Goal: Information Seeking & Learning: Check status

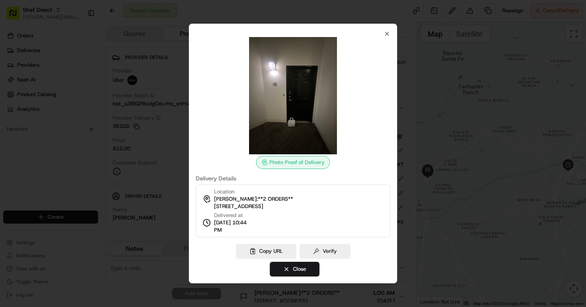
click at [388, 29] on div "Photo Proof of Delivery Delivery Details Location SIA Gupta:**2 ORDERS** 11766 …" at bounding box center [293, 154] width 209 height 260
click at [388, 34] on icon "button" at bounding box center [387, 34] width 7 height 7
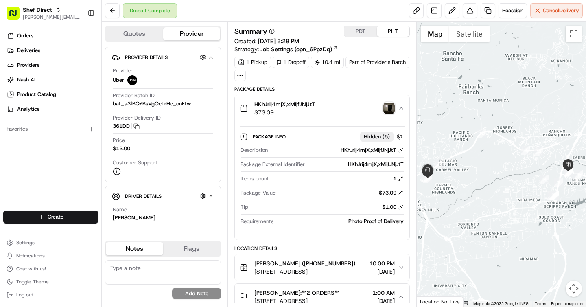
click at [356, 29] on button "PDT" at bounding box center [361, 31] width 33 height 11
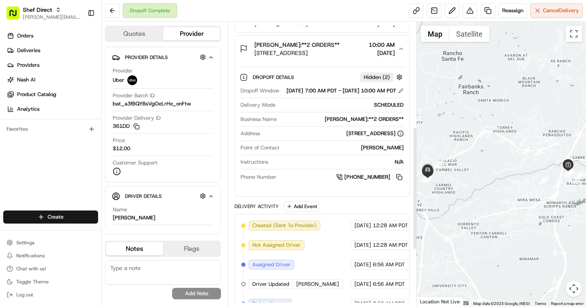
scroll to position [238, 0]
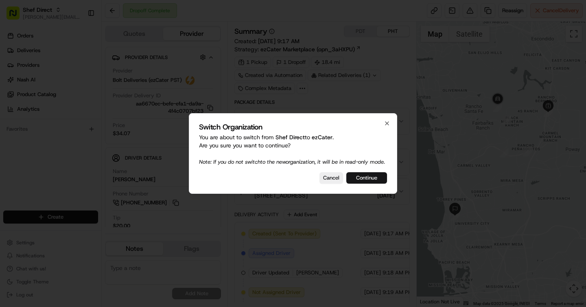
click at [373, 184] on button "Continue" at bounding box center [367, 177] width 41 height 11
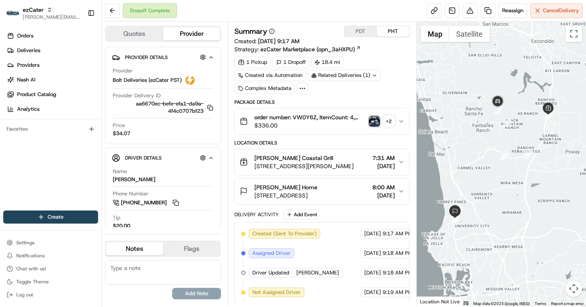
click at [318, 193] on span "7664 Top O the Morning Way, San Diego, CA, USA" at bounding box center [286, 195] width 63 height 8
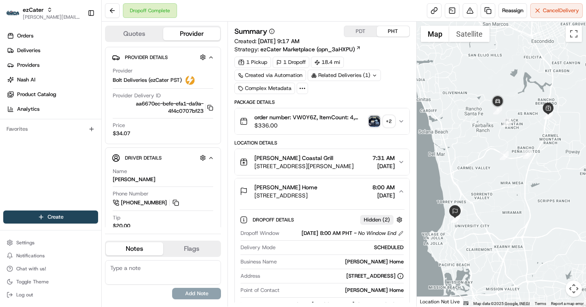
scroll to position [114, 0]
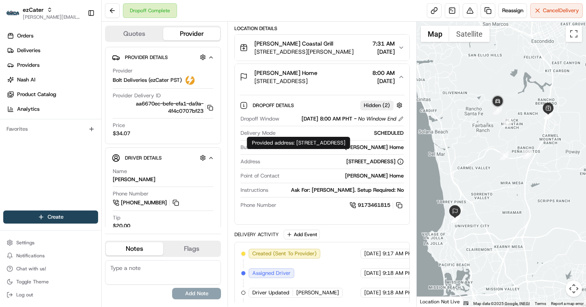
click at [370, 158] on div "7664 Top O the Morning Way, San Diego, CA, USA" at bounding box center [375, 161] width 57 height 7
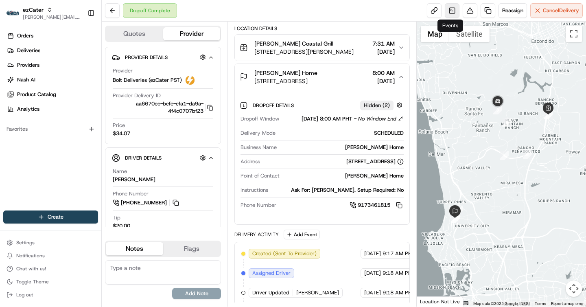
click at [455, 17] on link at bounding box center [452, 10] width 15 height 15
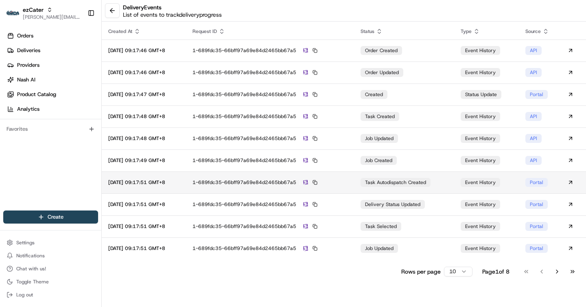
click at [453, 181] on td "task autodispatch created" at bounding box center [404, 182] width 100 height 22
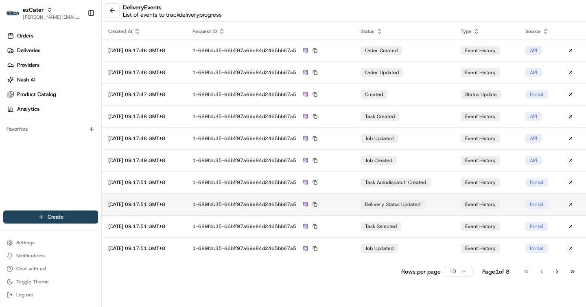
click at [440, 203] on td "delivery status updated" at bounding box center [404, 204] width 100 height 22
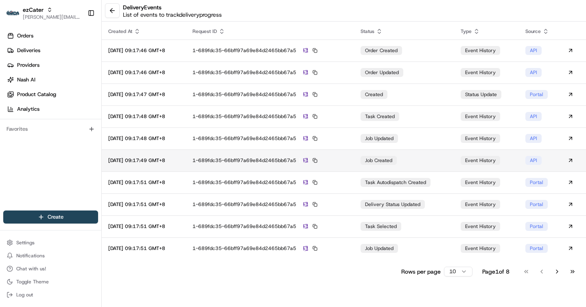
click at [441, 159] on td "job created" at bounding box center [404, 160] width 100 height 22
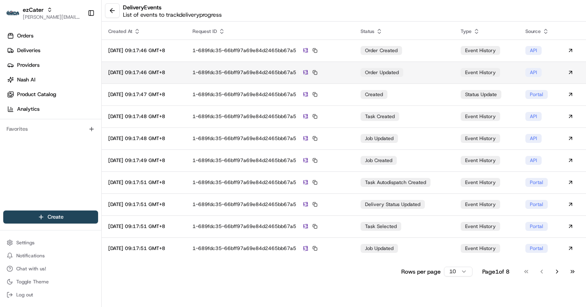
click at [436, 79] on td "order updated" at bounding box center [404, 72] width 100 height 22
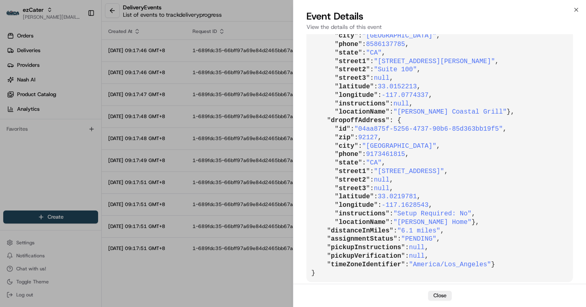
scroll to position [475, 0]
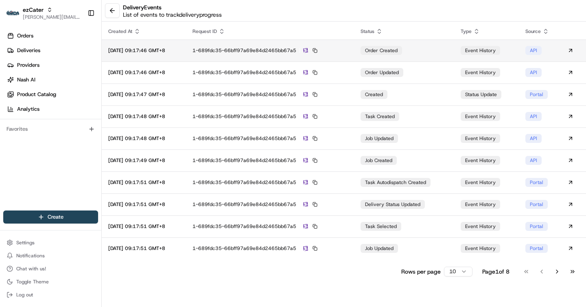
click at [419, 48] on td "order created" at bounding box center [404, 51] width 100 height 22
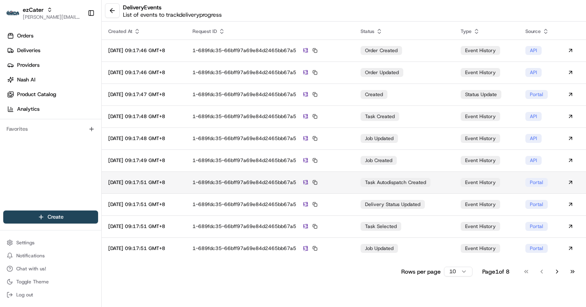
click at [441, 185] on td "task autodispatch created" at bounding box center [404, 182] width 100 height 22
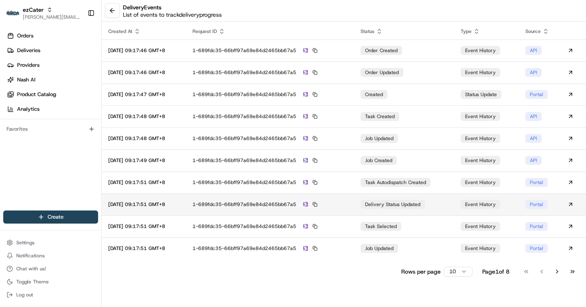
click at [447, 213] on td "delivery status updated" at bounding box center [404, 204] width 100 height 22
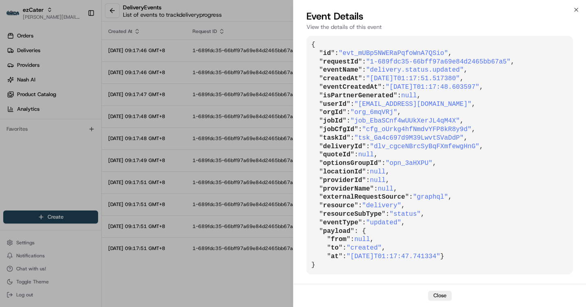
scroll to position [0, 0]
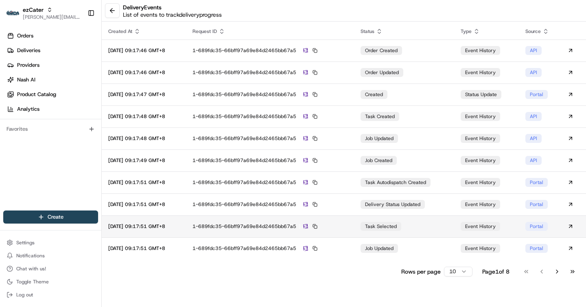
click at [443, 226] on td "task selected" at bounding box center [404, 226] width 100 height 22
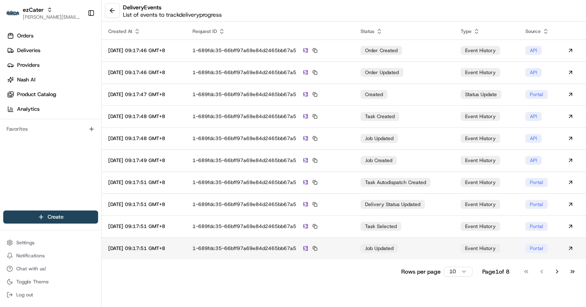
click at [437, 251] on td "job updated" at bounding box center [404, 248] width 100 height 22
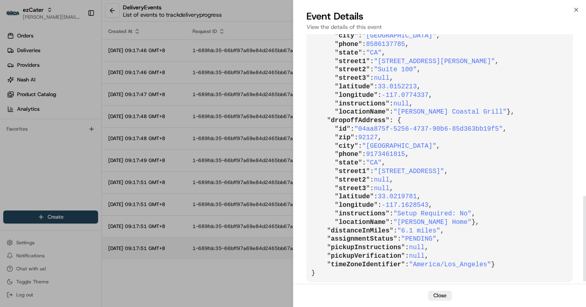
scroll to position [470, 0]
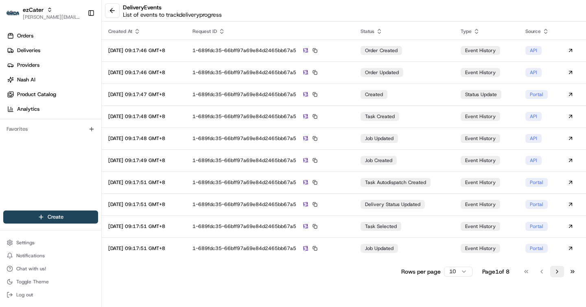
click at [555, 272] on button "Go to next page" at bounding box center [558, 271] width 14 height 11
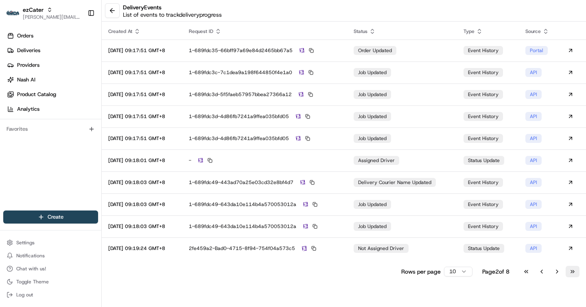
click at [574, 273] on button "Go to last page" at bounding box center [573, 271] width 14 height 11
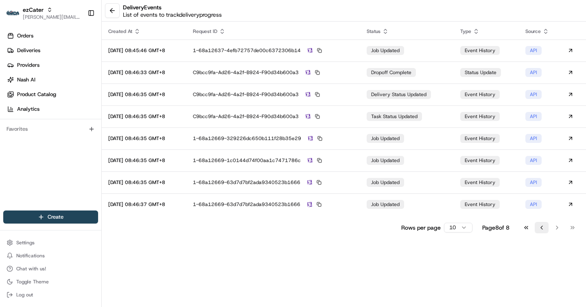
click at [539, 230] on button "Go to previous page" at bounding box center [542, 227] width 14 height 11
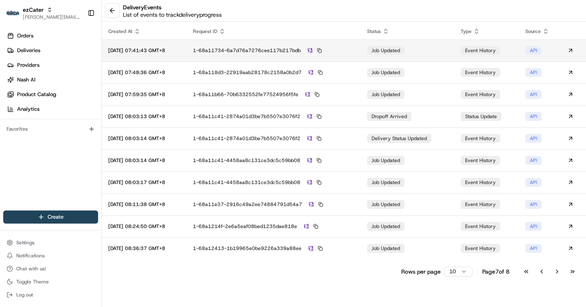
click at [516, 51] on td "event history" at bounding box center [486, 51] width 65 height 22
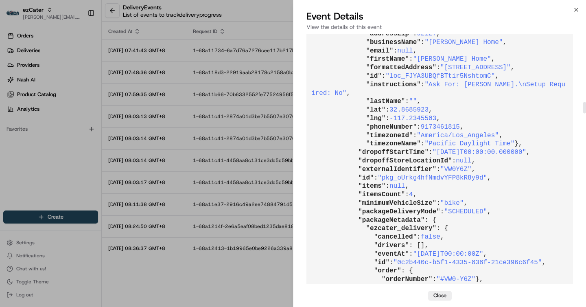
scroll to position [1502, 0]
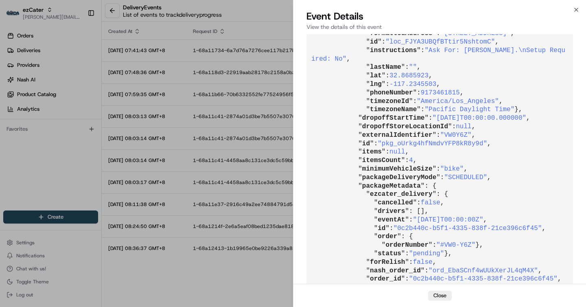
drag, startPoint x: 415, startPoint y: 142, endPoint x: 346, endPoint y: 153, distance: 70.1
copy span "7664 Top of the Morning Way, San Diego, CA, 92127"
drag, startPoint x: 434, startPoint y: 194, endPoint x: 449, endPoint y: 195, distance: 15.1
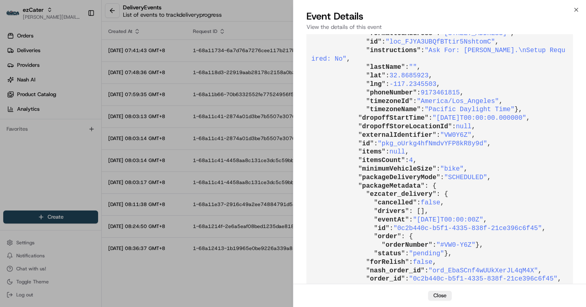
copy span "7664"
drag, startPoint x: 415, startPoint y: 144, endPoint x: 345, endPoint y: 152, distance: 70.1
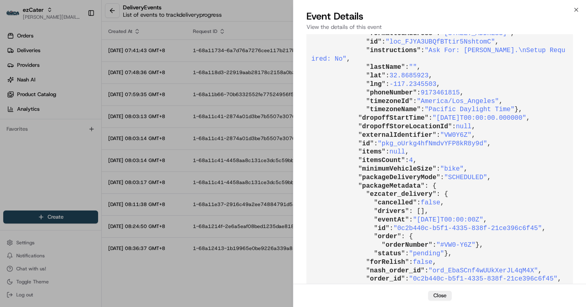
copy span "7664 Top of the Morning Way, San Diego, CA, 92127"
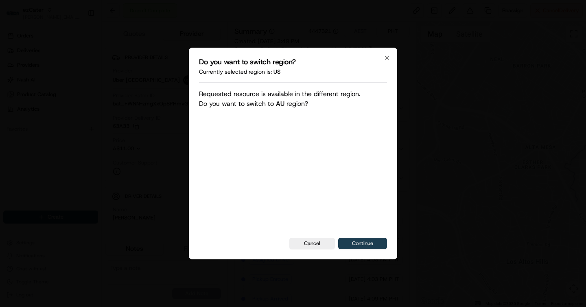
click at [355, 241] on button "Continue" at bounding box center [362, 243] width 49 height 11
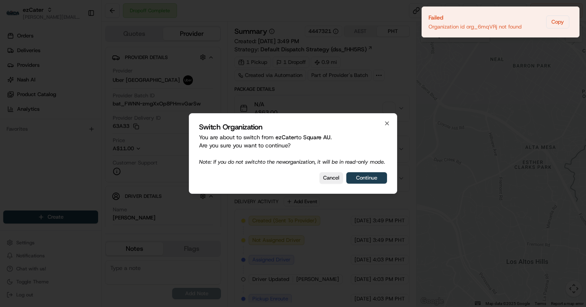
click at [365, 177] on button "Continue" at bounding box center [367, 177] width 41 height 11
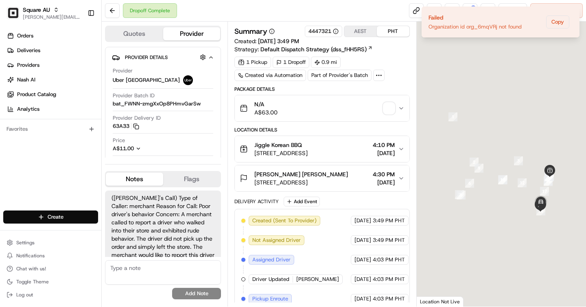
scroll to position [28, 0]
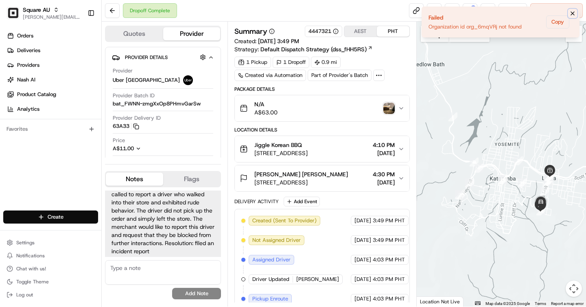
click at [572, 14] on icon "Notifications (F8)" at bounding box center [572, 13] width 3 height 3
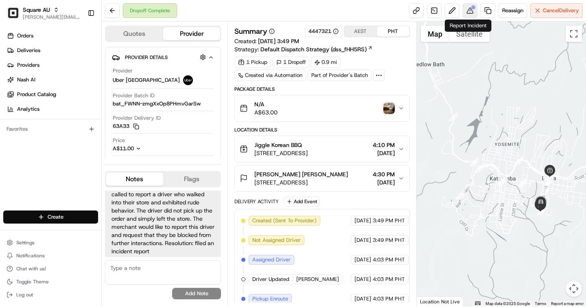
click at [465, 10] on button at bounding box center [470, 10] width 15 height 15
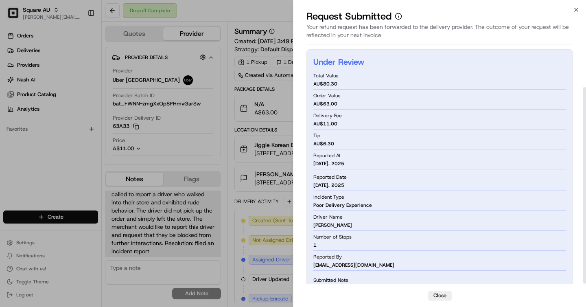
scroll to position [47, 0]
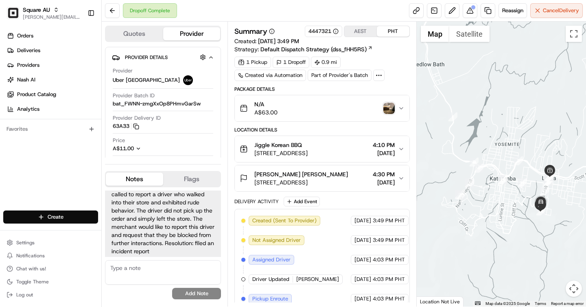
click at [50, 9] on div "Square AU" at bounding box center [52, 10] width 58 height 8
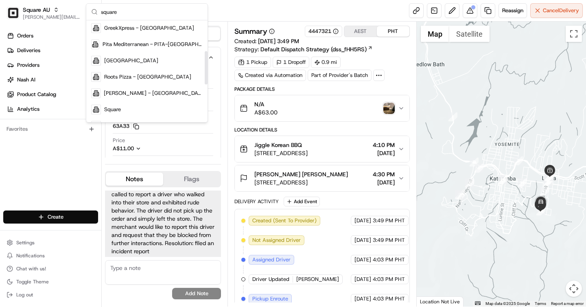
scroll to position [104, 0]
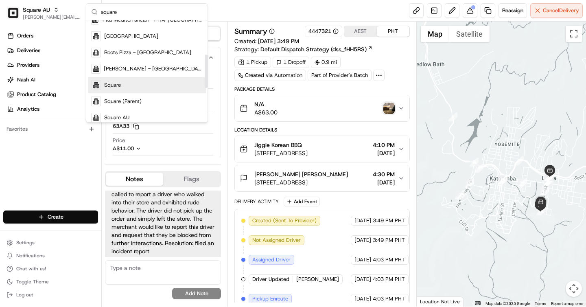
type input "square"
click at [129, 86] on div "Square" at bounding box center [147, 85] width 118 height 16
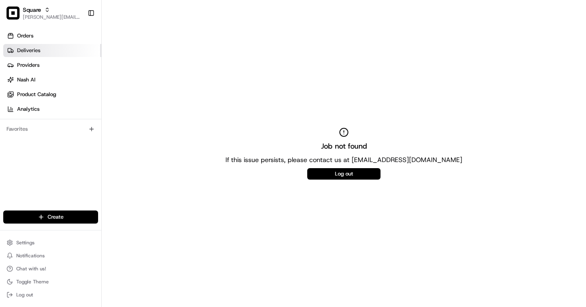
click at [72, 54] on link "Deliveries" at bounding box center [52, 50] width 98 height 13
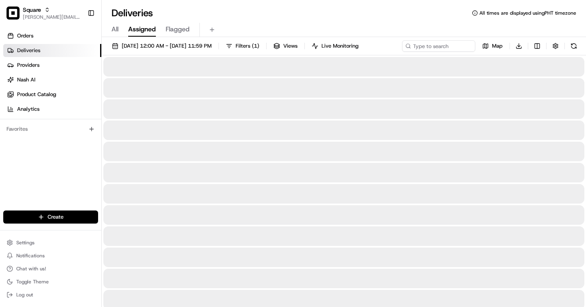
click at [117, 28] on span "All" at bounding box center [115, 29] width 7 height 10
click at [147, 45] on span "08/18/2025 12:00 AM - 08/18/2025 11:59 PM" at bounding box center [167, 45] width 90 height 7
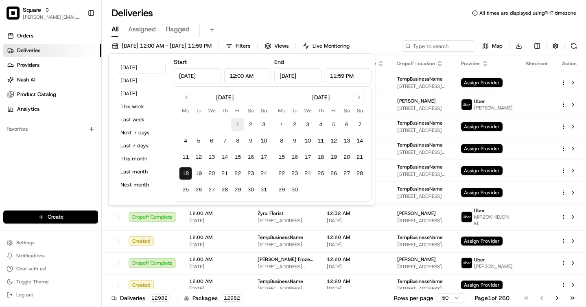
click at [243, 126] on button "1" at bounding box center [237, 124] width 13 height 13
type input "Aug 1, 2025"
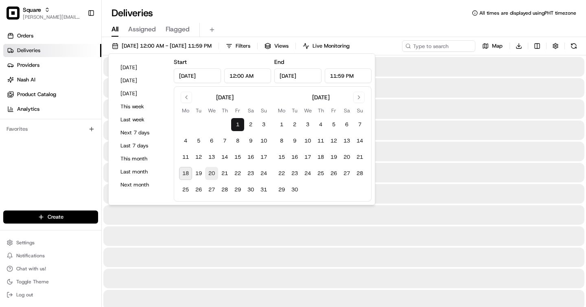
click at [212, 168] on button "20" at bounding box center [211, 173] width 13 height 13
type input "Aug 20, 2025"
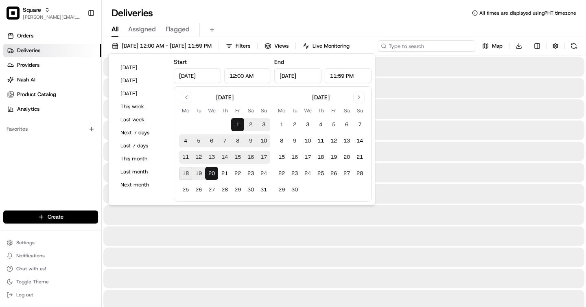
click at [459, 40] on input at bounding box center [427, 45] width 98 height 11
paste input "9432428"
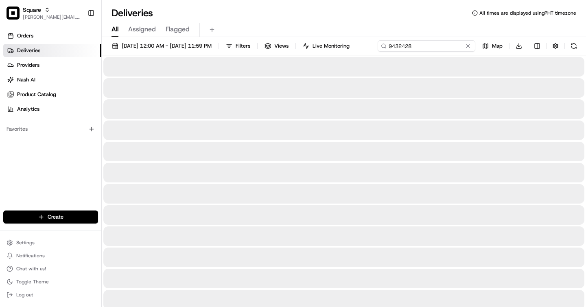
type input "9432428"
click at [236, 14] on div "Deliveries All times are displayed using PHT timezone" at bounding box center [344, 13] width 485 height 13
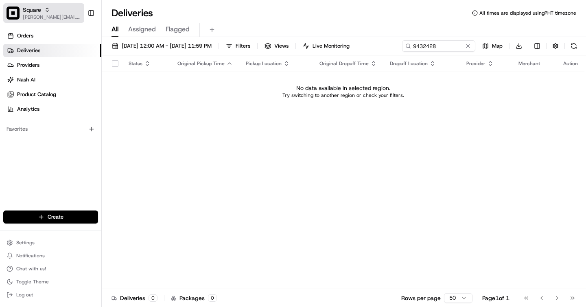
click at [33, 20] on span "[PERSON_NAME][EMAIL_ADDRESS][DOMAIN_NAME]" at bounding box center [52, 17] width 58 height 7
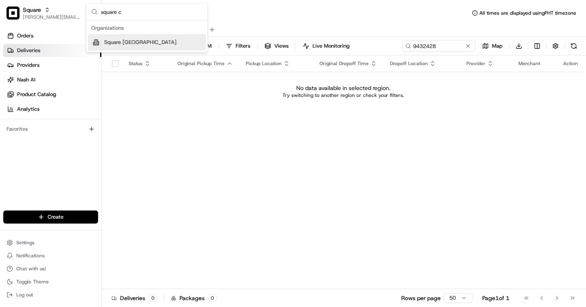
type input "square c"
click at [138, 47] on div "Square CA" at bounding box center [147, 42] width 118 height 16
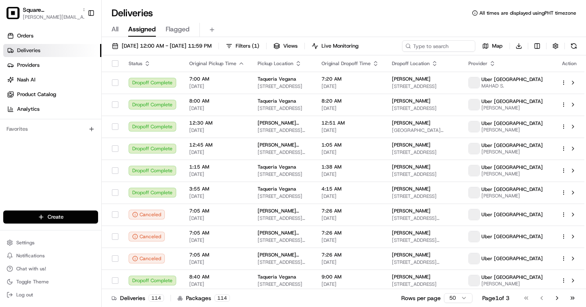
click at [119, 28] on div "All Assigned Flagged" at bounding box center [344, 30] width 485 height 14
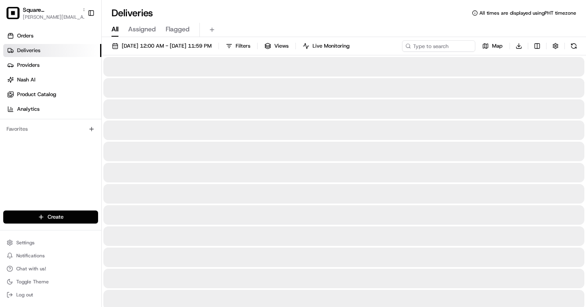
click at [116, 34] on span "All" at bounding box center [115, 29] width 7 height 10
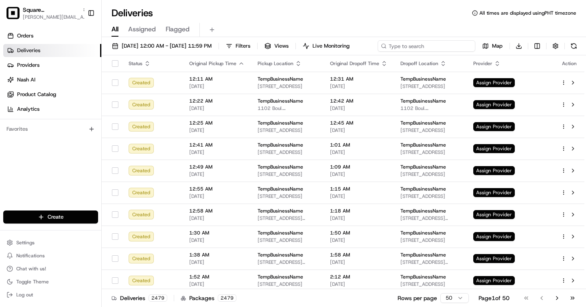
click at [421, 44] on input at bounding box center [427, 45] width 98 height 11
paste input "9432428"
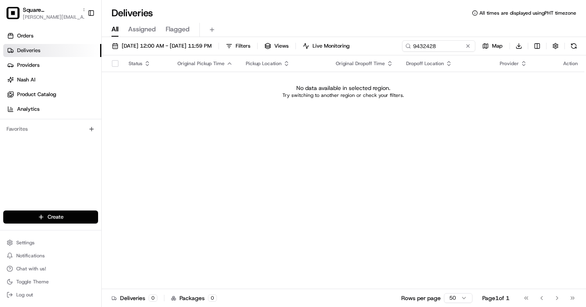
click at [245, 11] on div "Deliveries All times are displayed using PHT timezone" at bounding box center [344, 13] width 485 height 13
click at [440, 48] on input "9432428" at bounding box center [427, 45] width 98 height 11
type input "all nighters"
click at [378, 52] on input "all nighters" at bounding box center [427, 45] width 98 height 11
click at [45, 13] on span "Square CA" at bounding box center [51, 10] width 56 height 8
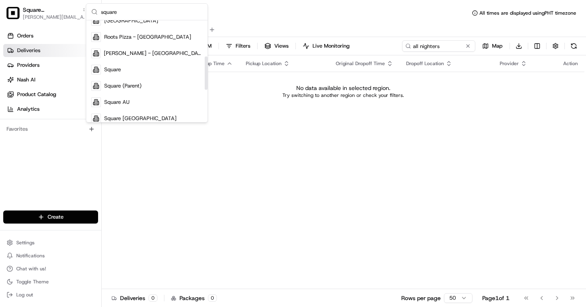
scroll to position [122, 0]
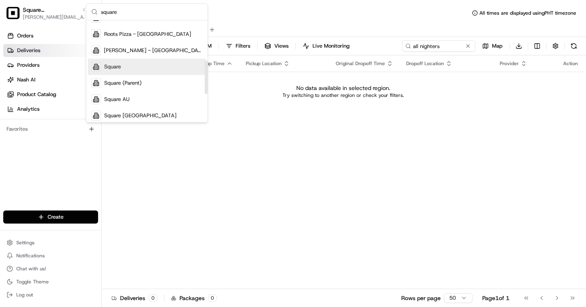
type input "square"
click at [128, 68] on div "Square" at bounding box center [147, 67] width 118 height 16
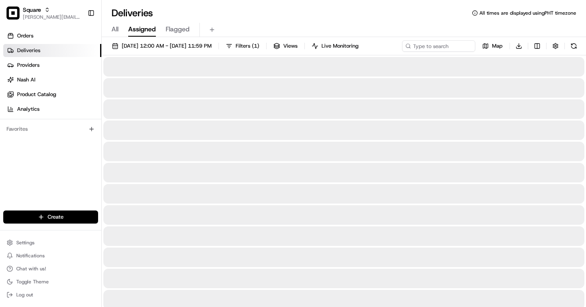
click at [112, 32] on span "All" at bounding box center [115, 29] width 7 height 10
click at [428, 45] on input at bounding box center [427, 45] width 98 height 11
paste input "all nighters"
type input "all nighters"
click at [248, 9] on div "Deliveries All times are displayed using PHT timezone" at bounding box center [344, 13] width 485 height 13
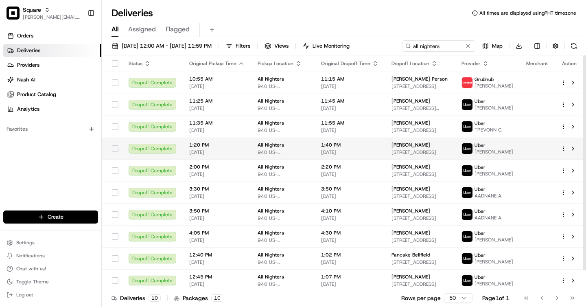
scroll to position [20, 0]
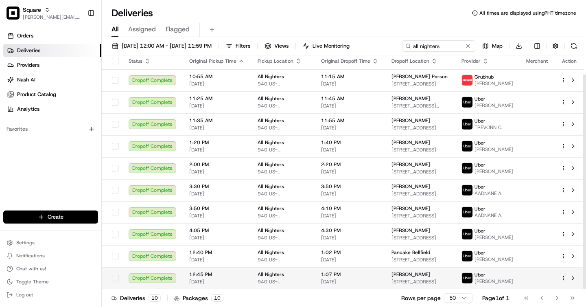
click at [381, 277] on td "1:07 PM 08/15/2025" at bounding box center [350, 278] width 70 height 22
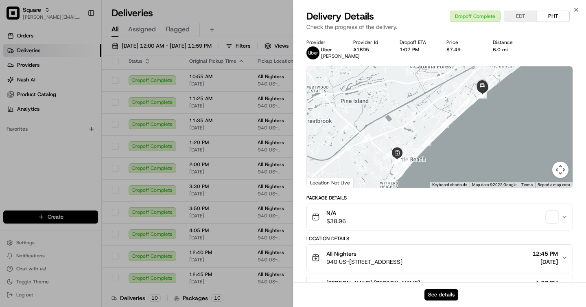
scroll to position [107, 0]
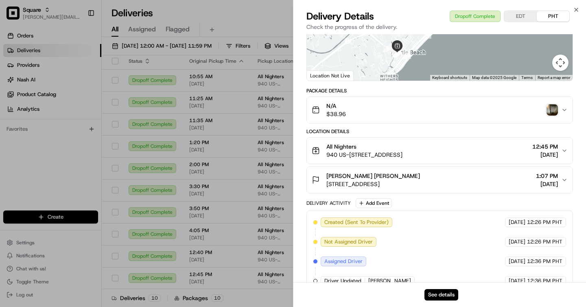
click at [567, 113] on icon "button" at bounding box center [565, 110] width 7 height 7
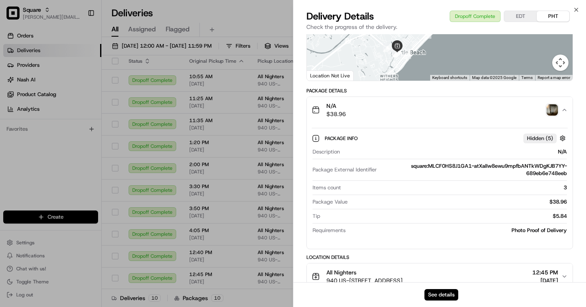
click at [567, 113] on icon "button" at bounding box center [565, 110] width 7 height 7
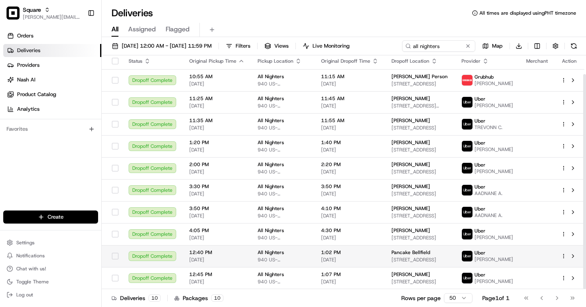
click at [378, 259] on span "08/15/2025" at bounding box center [349, 260] width 57 height 7
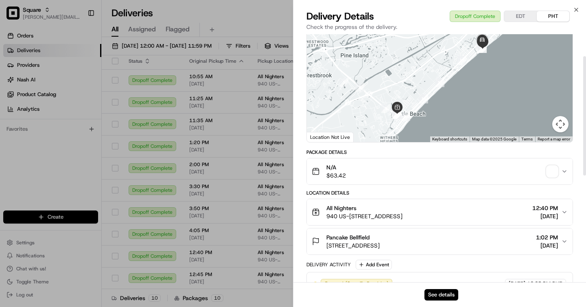
scroll to position [72, 0]
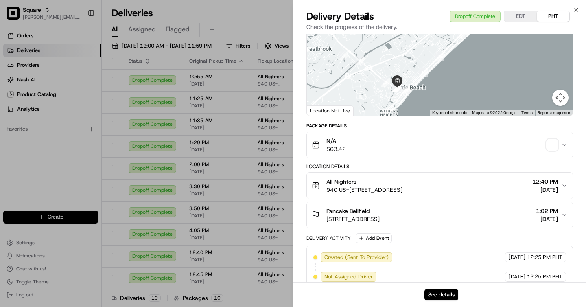
click at [566, 147] on button "N/A $63.42" at bounding box center [440, 145] width 266 height 26
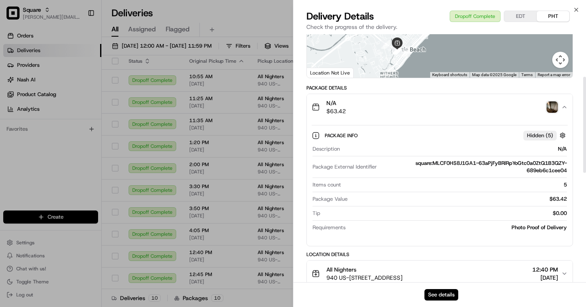
scroll to position [0, 0]
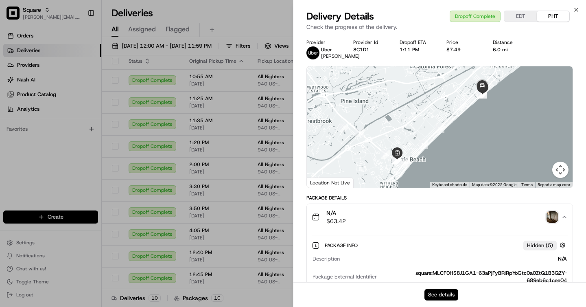
click at [446, 294] on button "See details" at bounding box center [442, 294] width 34 height 11
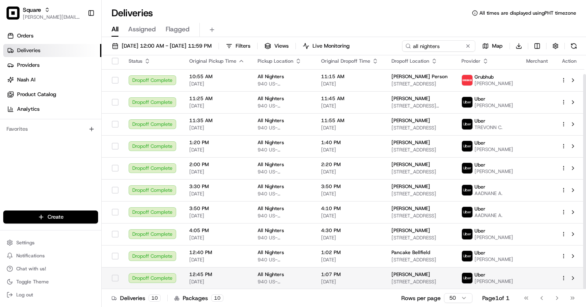
click at [352, 274] on span "1:07 PM" at bounding box center [349, 274] width 57 height 7
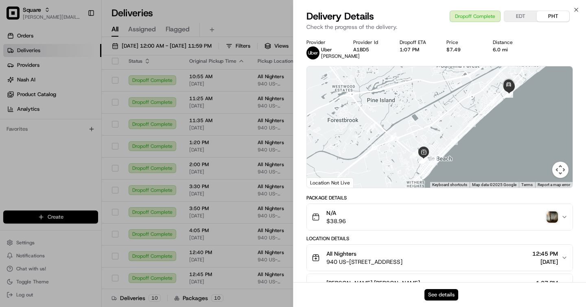
click at [444, 291] on button "See details" at bounding box center [442, 294] width 34 height 11
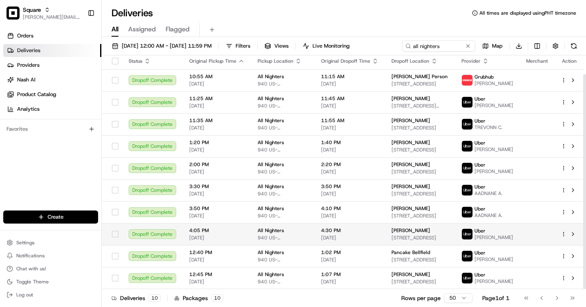
click at [350, 227] on span "4:30 PM" at bounding box center [349, 230] width 57 height 7
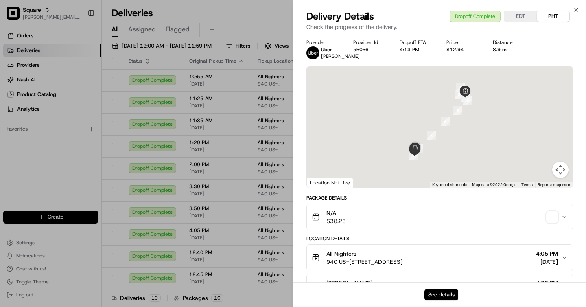
click at [457, 292] on button "See details" at bounding box center [442, 294] width 34 height 11
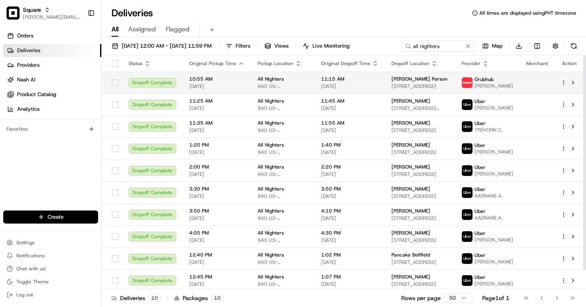
click at [335, 81] on span "11:15 AM" at bounding box center [349, 79] width 57 height 7
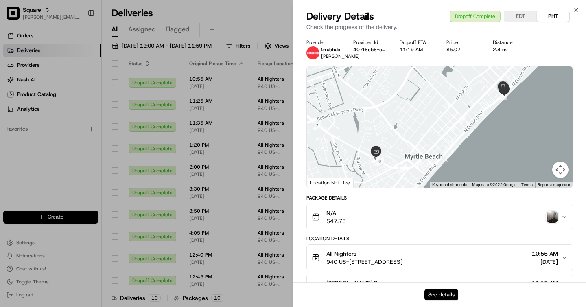
click at [446, 294] on button "See details" at bounding box center [442, 294] width 34 height 11
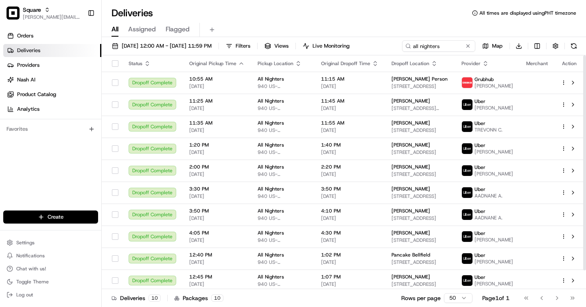
click at [260, 107] on span "940 US-[STREET_ADDRESS]" at bounding box center [283, 108] width 50 height 7
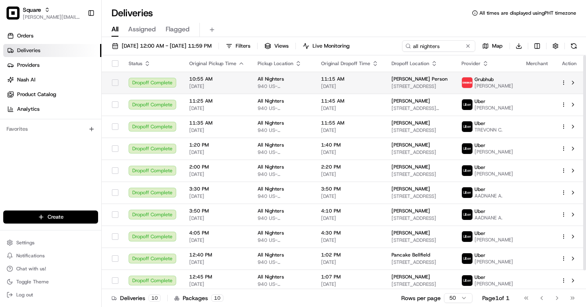
click at [436, 86] on span "2700 N Ocean Blvd 1264 12th floor, Myrtle Beach, SC 29577, USA" at bounding box center [420, 86] width 57 height 7
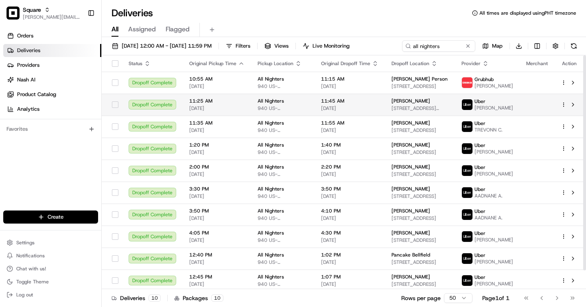
click at [281, 108] on span "940 US-[STREET_ADDRESS]" at bounding box center [283, 108] width 50 height 7
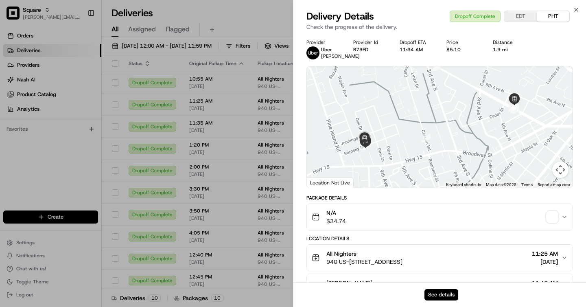
click at [437, 292] on button "See details" at bounding box center [442, 294] width 34 height 11
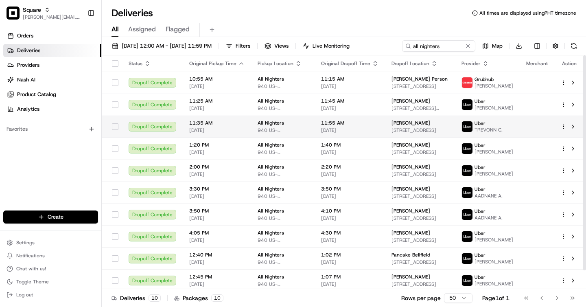
click at [271, 126] on span "All Nighters" at bounding box center [271, 123] width 26 height 7
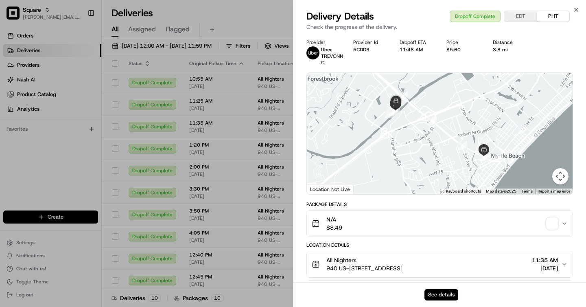
click at [454, 294] on button "See details" at bounding box center [442, 294] width 34 height 11
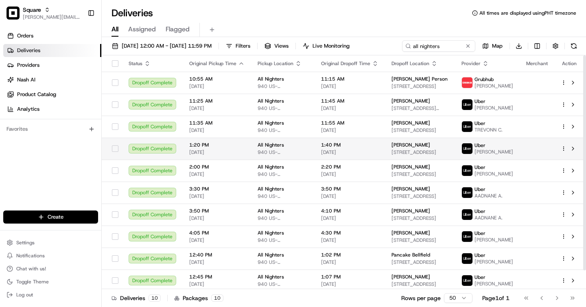
click at [301, 156] on span "940 US-[STREET_ADDRESS]" at bounding box center [283, 152] width 50 height 7
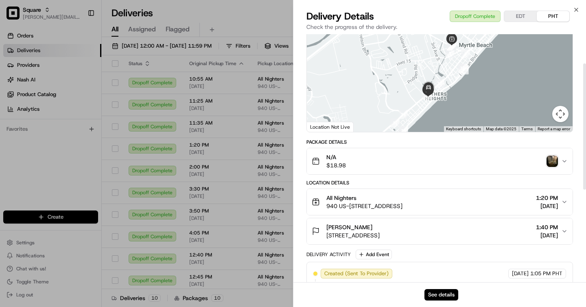
scroll to position [58, 0]
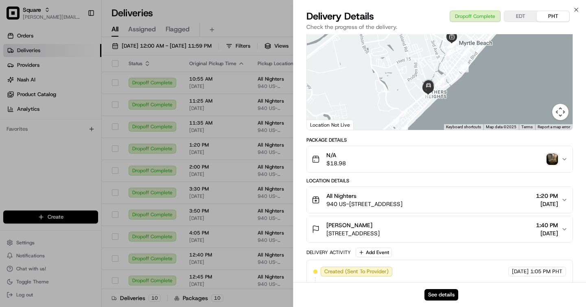
click at [497, 192] on div "All Nighters 940 US-501, Myrtle Beach, SC 29577, USA 1:20 PM 08/10/2025" at bounding box center [437, 200] width 250 height 16
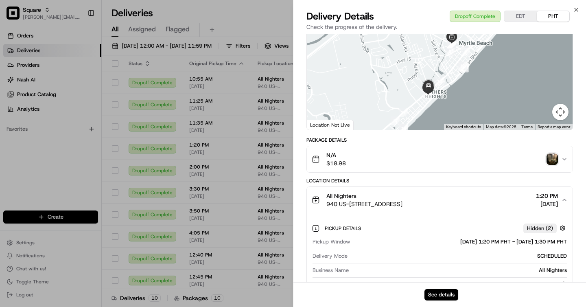
click at [497, 192] on div "All Nighters 940 US-501, Myrtle Beach, SC 29577, USA 1:20 PM 08/10/2025" at bounding box center [437, 200] width 250 height 16
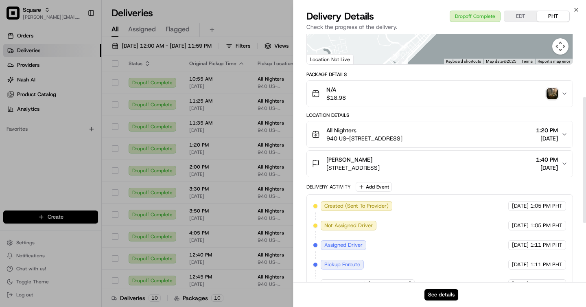
scroll to position [162, 0]
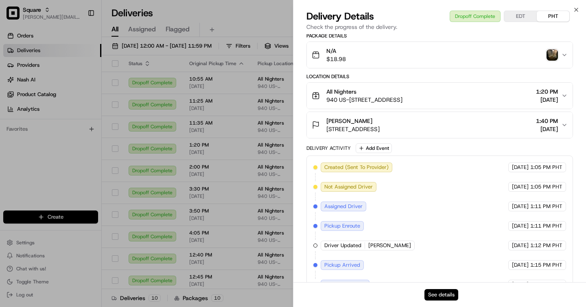
click at [452, 299] on button "See details" at bounding box center [442, 294] width 34 height 11
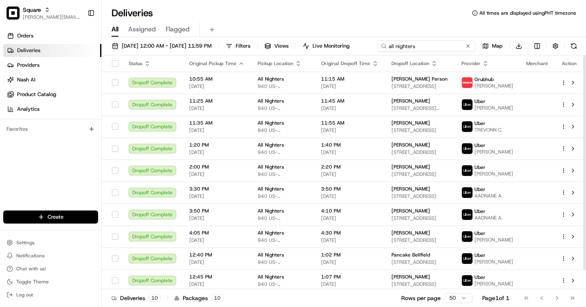
click at [448, 51] on input "all nighters" at bounding box center [427, 45] width 98 height 11
paste input "0241952"
type input "0241952"
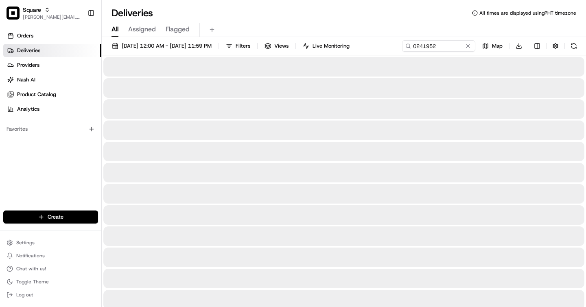
click at [236, 17] on div "Deliveries All times are displayed using PHT timezone" at bounding box center [344, 13] width 485 height 13
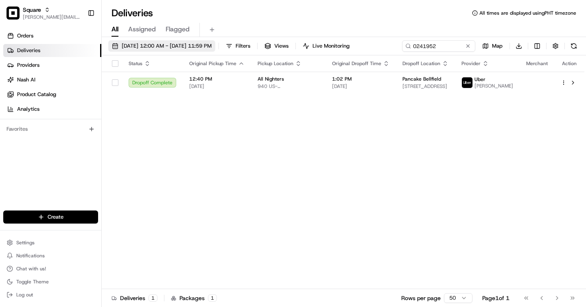
click at [203, 46] on span "08/01/2025 12:00 AM - 08/20/2025 11:59 PM" at bounding box center [167, 45] width 90 height 7
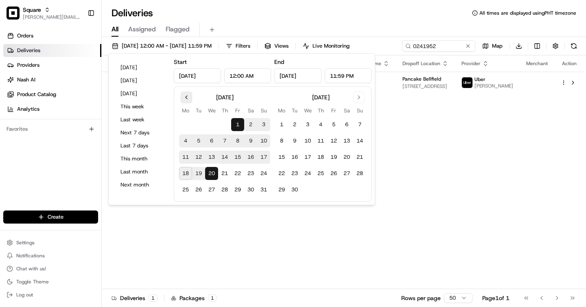
click at [187, 99] on button "Go to previous month" at bounding box center [186, 97] width 11 height 11
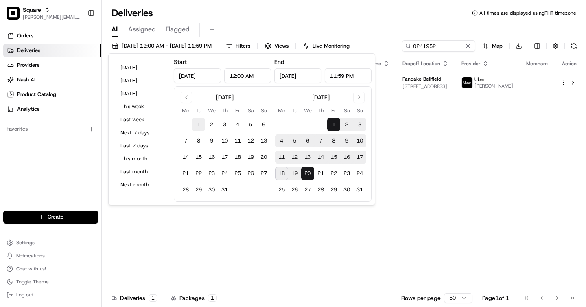
click at [199, 123] on button "1" at bounding box center [198, 124] width 13 height 13
type input "Jul 1, 2025"
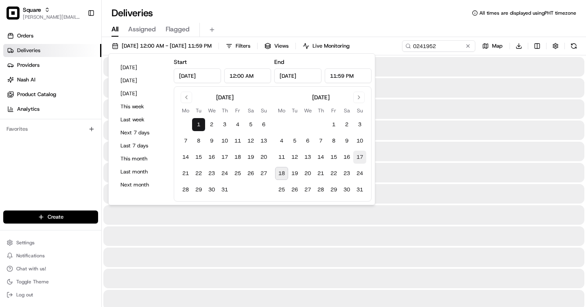
click at [361, 156] on button "17" at bounding box center [359, 157] width 13 height 13
type input "Aug 17, 2025"
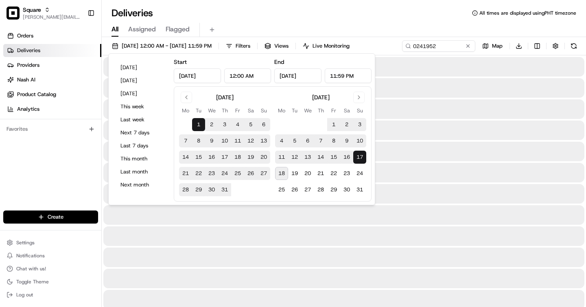
click at [354, 31] on div "All Assigned Flagged" at bounding box center [344, 30] width 485 height 14
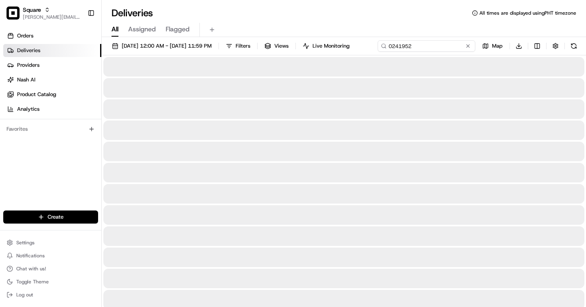
click at [431, 48] on input "0241952" at bounding box center [427, 45] width 98 height 11
paste input "9432428"
type input "9432428"
click at [255, 10] on div "Deliveries All times are displayed using PHT timezone" at bounding box center [344, 13] width 485 height 13
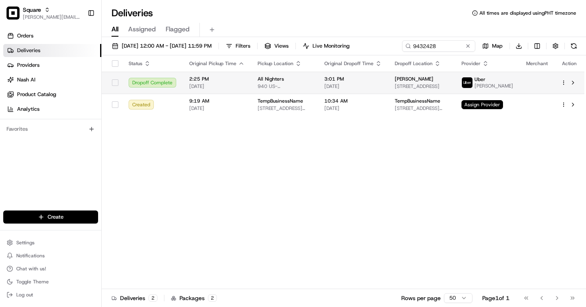
click at [276, 79] on span "All Nighters" at bounding box center [271, 79] width 26 height 7
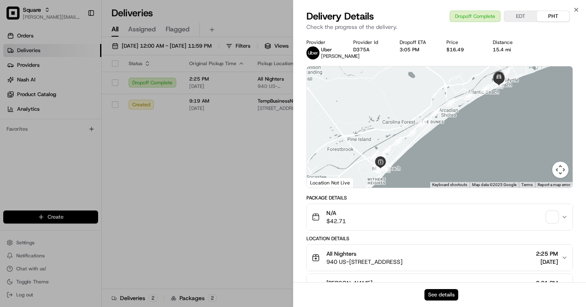
click at [434, 293] on button "See details" at bounding box center [442, 294] width 34 height 11
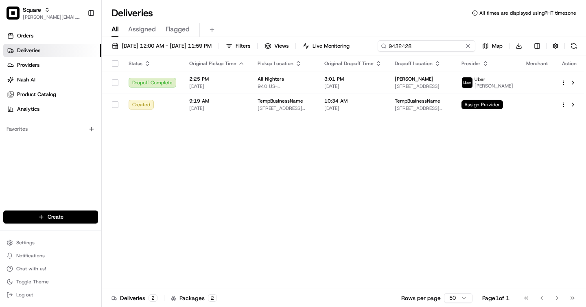
click at [441, 49] on input "9432428" at bounding box center [427, 45] width 98 height 11
paste input "1332642"
type input "1332642"
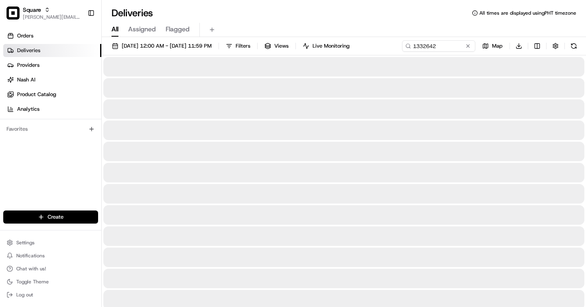
click at [224, 7] on div "Deliveries All times are displayed using PHT timezone" at bounding box center [344, 13] width 485 height 13
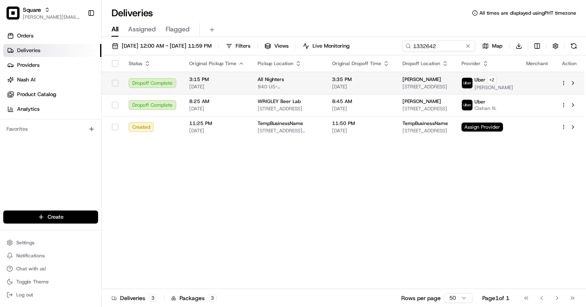
click at [382, 89] on span "[DATE]" at bounding box center [360, 86] width 57 height 7
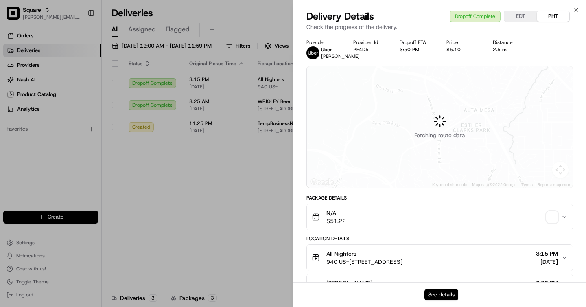
click at [436, 295] on button "See details" at bounding box center [442, 294] width 34 height 11
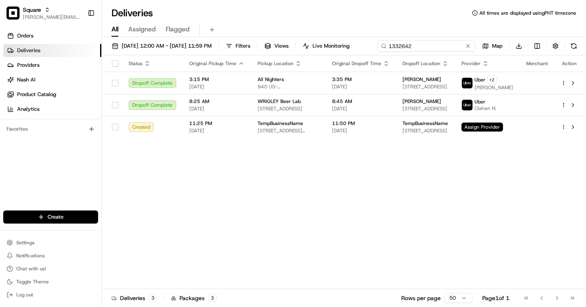
click at [450, 42] on input "1332642" at bounding box center [427, 45] width 98 height 11
paste input "6072403"
type input "6072403"
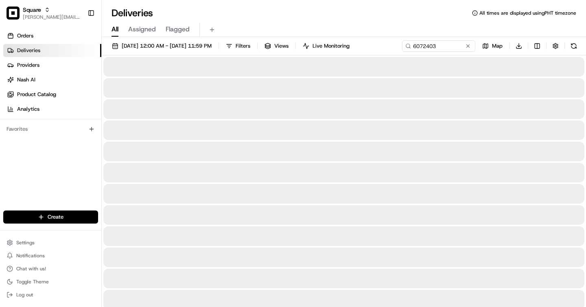
click at [254, 19] on div "Deliveries All times are displayed using PHT timezone" at bounding box center [344, 13] width 485 height 13
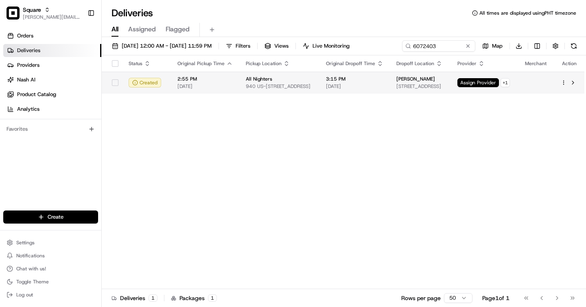
click at [397, 87] on span "[STREET_ADDRESS]" at bounding box center [421, 86] width 48 height 7
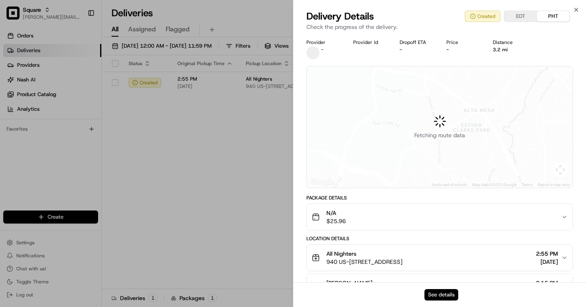
click at [450, 291] on button "See details" at bounding box center [442, 294] width 34 height 11
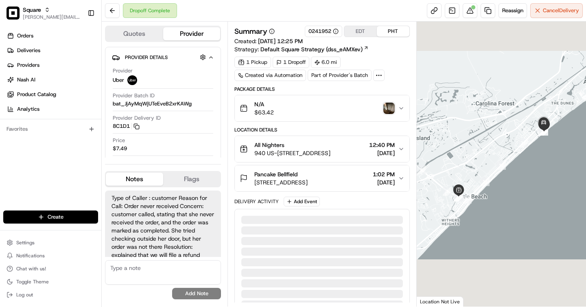
scroll to position [193, 0]
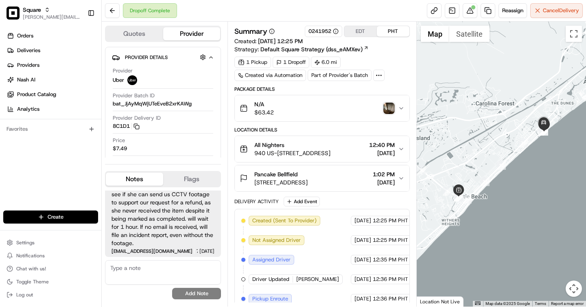
click at [405, 105] on button "N/A $63.42" at bounding box center [322, 108] width 174 height 26
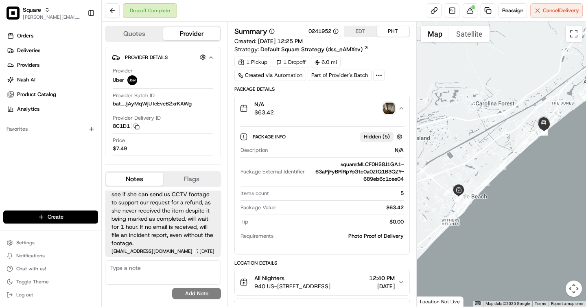
click at [405, 105] on button "N/A $63.42" at bounding box center [322, 108] width 174 height 26
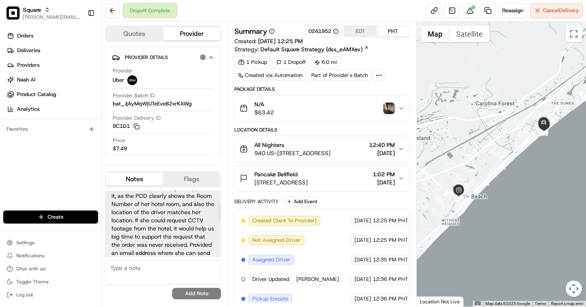
scroll to position [0, 0]
click at [389, 109] on img "button" at bounding box center [389, 108] width 11 height 11
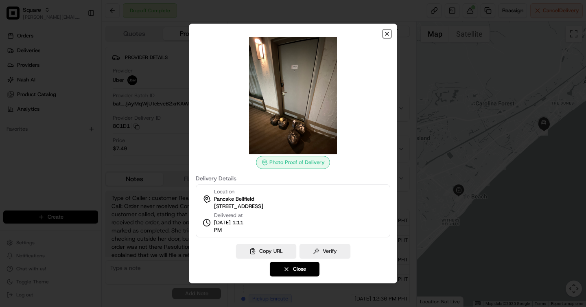
click at [388, 34] on icon "button" at bounding box center [387, 34] width 7 height 7
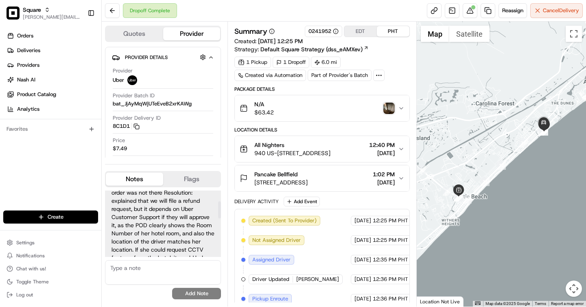
scroll to position [57, 0]
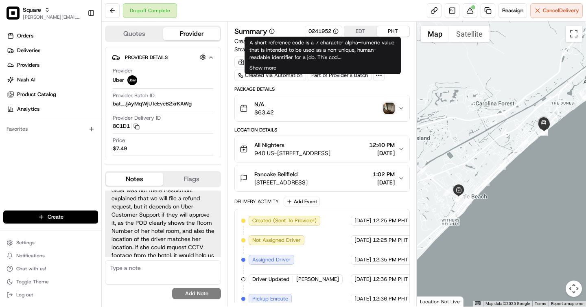
click at [318, 29] on div "0241952" at bounding box center [324, 31] width 30 height 7
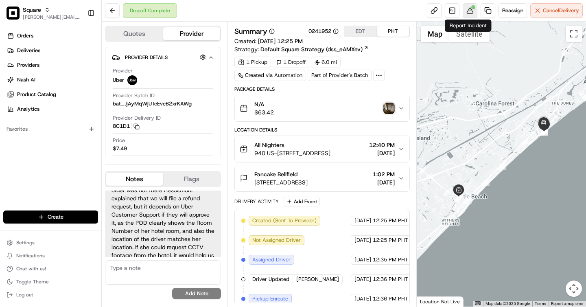
click at [475, 9] on button at bounding box center [470, 10] width 15 height 15
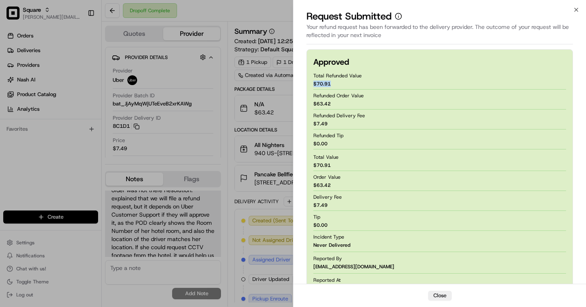
drag, startPoint x: 333, startPoint y: 82, endPoint x: 310, endPoint y: 84, distance: 22.5
click at [310, 84] on div "Approved Total Refunded Value $ 70.91 Refunded Order Value $ 63.42 Refunded Del…" at bounding box center [440, 187] width 267 height 277
copy span "$ 70.91"
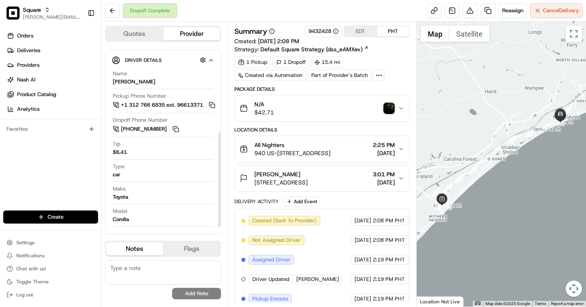
scroll to position [163, 0]
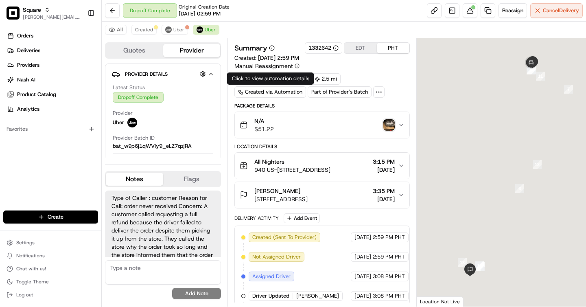
scroll to position [103, 0]
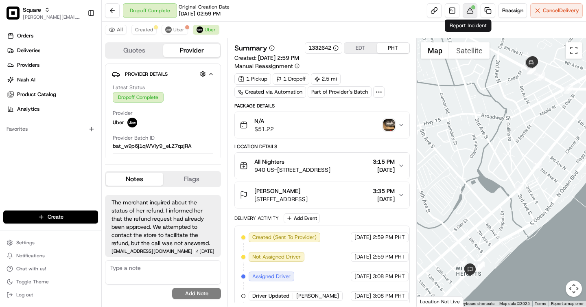
click at [472, 13] on button at bounding box center [470, 10] width 15 height 15
click at [473, 12] on button at bounding box center [470, 10] width 15 height 15
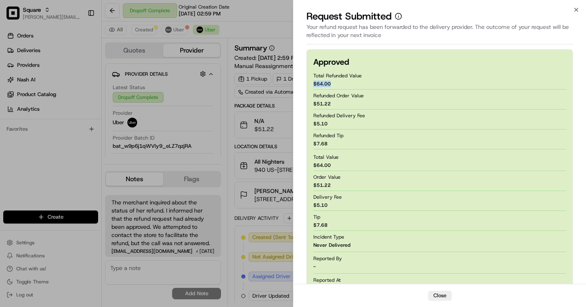
drag, startPoint x: 332, startPoint y: 83, endPoint x: 312, endPoint y: 85, distance: 20.8
click at [312, 85] on div "Approved Total Refunded Value $ 64.00 Refunded Order Value $ 51.22 Refunded Del…" at bounding box center [440, 184] width 267 height 271
copy span "$ 64.00"
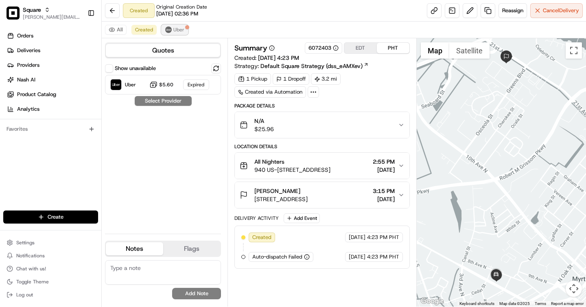
click at [168, 29] on img at bounding box center [168, 29] width 7 height 7
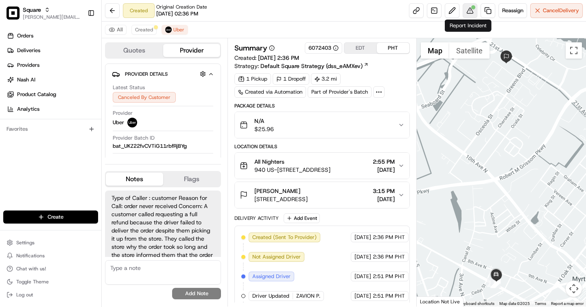
click at [469, 5] on button at bounding box center [470, 10] width 15 height 15
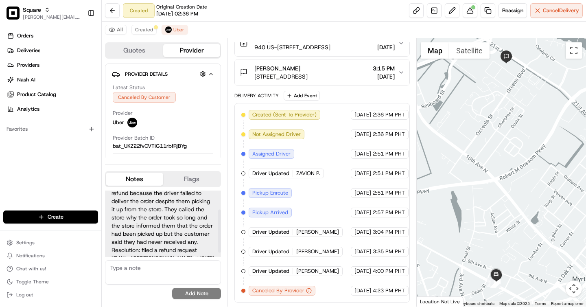
scroll to position [36, 0]
click at [468, 9] on button at bounding box center [470, 10] width 15 height 15
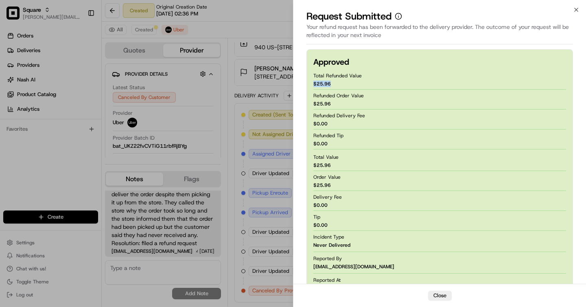
drag, startPoint x: 331, startPoint y: 83, endPoint x: 312, endPoint y: 84, distance: 18.8
click at [312, 84] on div "Approved Total Refunded Value $ 25.96 Refunded Order Value $ 25.96 Refunded Del…" at bounding box center [440, 194] width 267 height 290
copy span "$ 25.96"
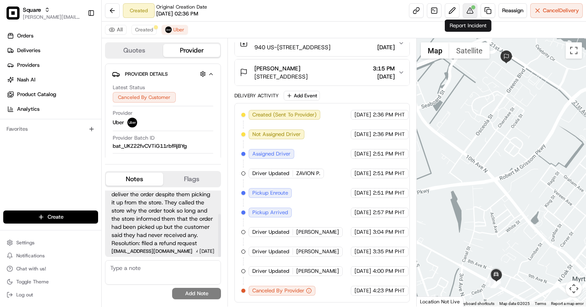
click at [466, 9] on button at bounding box center [470, 10] width 15 height 15
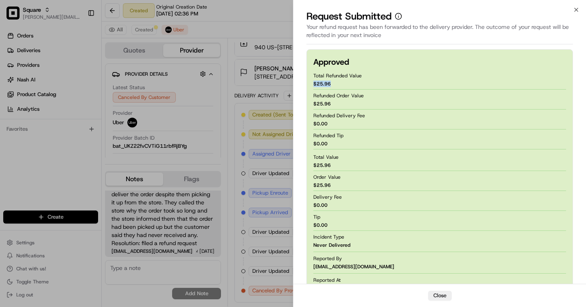
drag, startPoint x: 337, startPoint y: 82, endPoint x: 330, endPoint y: 84, distance: 7.7
click at [330, 84] on div "Total Refunded Value $ 25.96" at bounding box center [440, 80] width 253 height 18
copy div "$ 25.96"
